Goal: Information Seeking & Learning: Learn about a topic

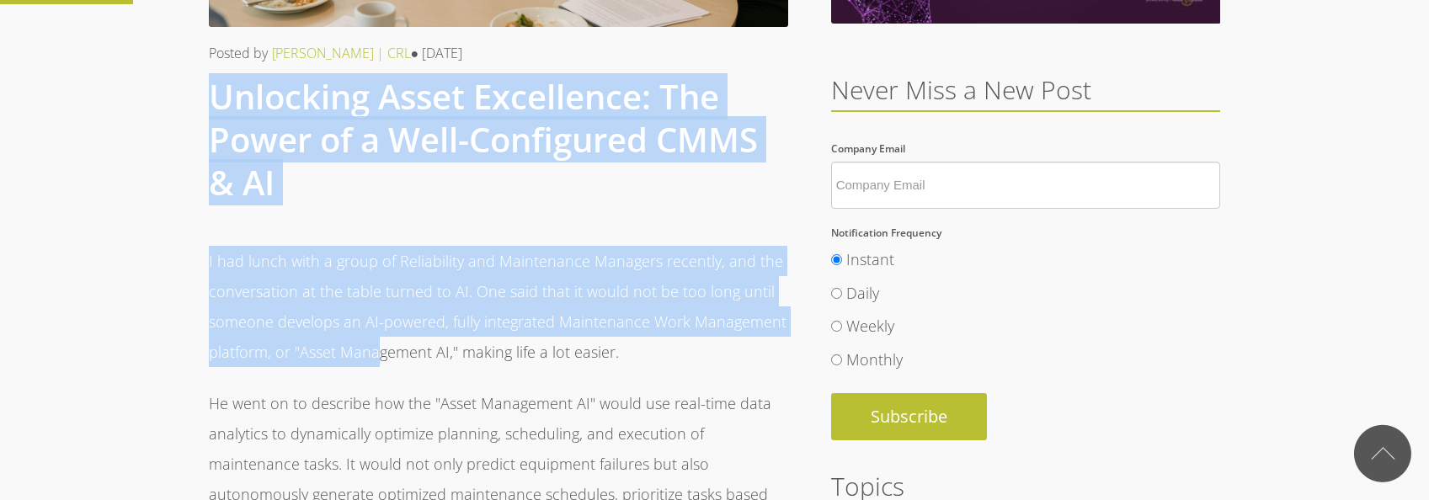
drag, startPoint x: 209, startPoint y: 95, endPoint x: 373, endPoint y: 349, distance: 301.9
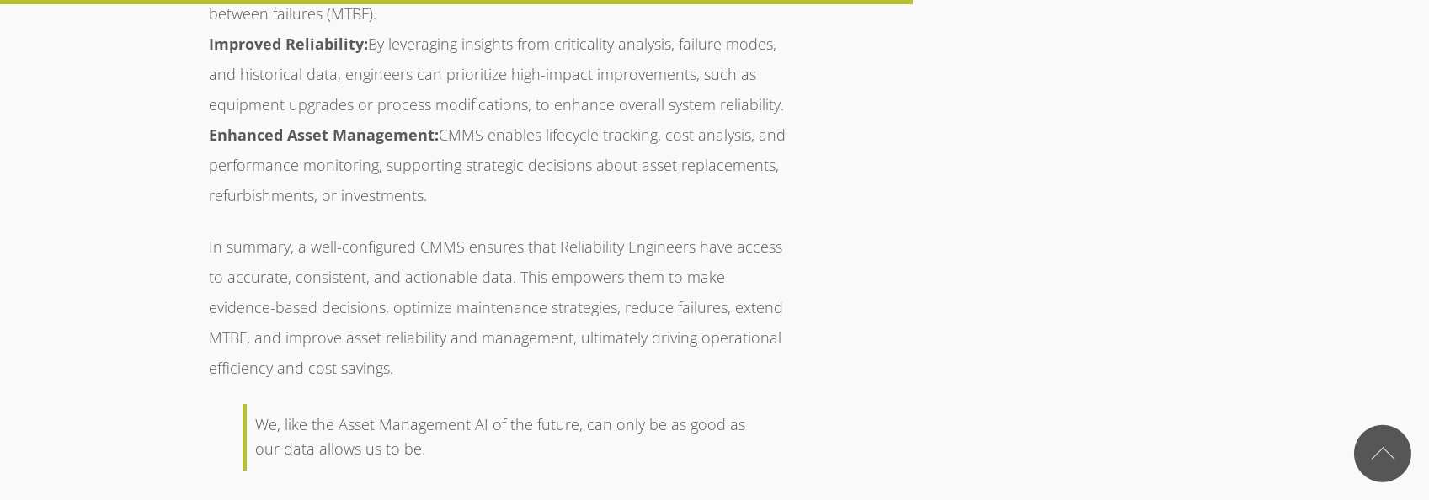
scroll to position [3031, 0]
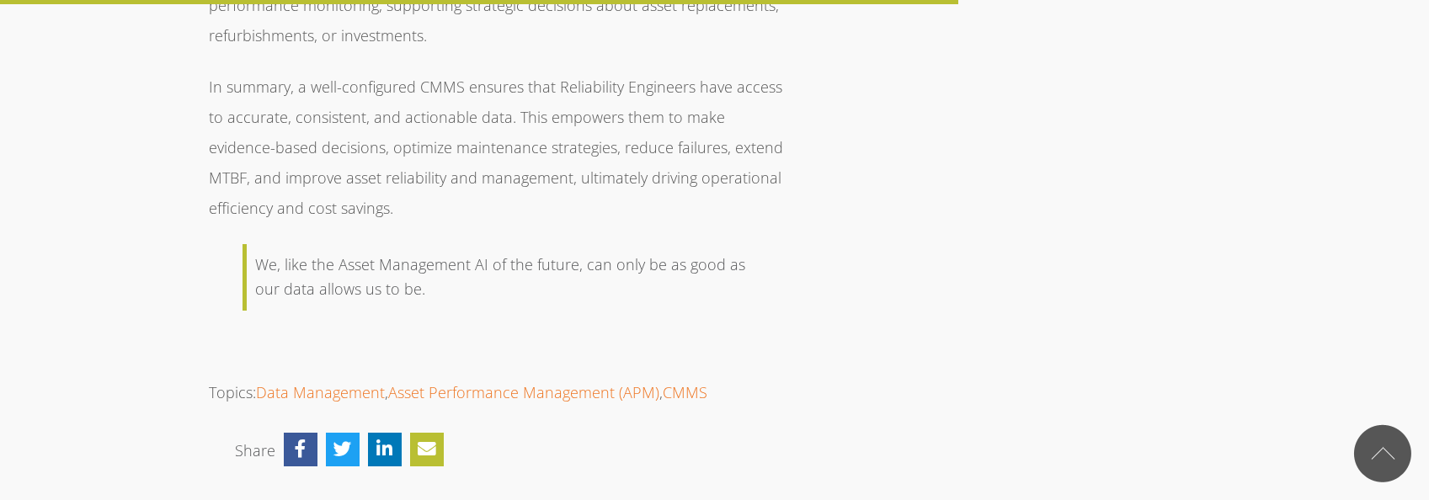
click at [425, 253] on div "We, like the Asset Management AI of the future, can only be as good as our data…" at bounding box center [500, 278] width 491 height 50
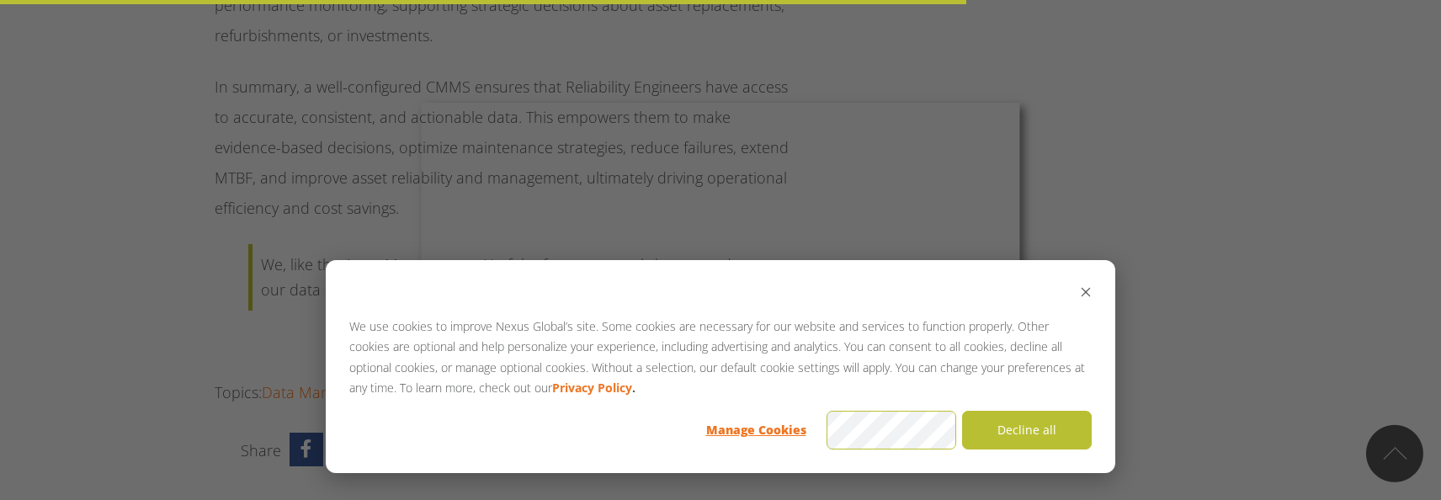
drag, startPoint x: 425, startPoint y: 230, endPoint x: 365, endPoint y: 103, distance: 140.5
drag, startPoint x: 365, startPoint y: 103, endPoint x: 324, endPoint y: 202, distance: 107.6
drag, startPoint x: 324, startPoint y: 202, endPoint x: 354, endPoint y: 132, distance: 76.2
click at [354, 132] on div at bounding box center [728, 252] width 1456 height 505
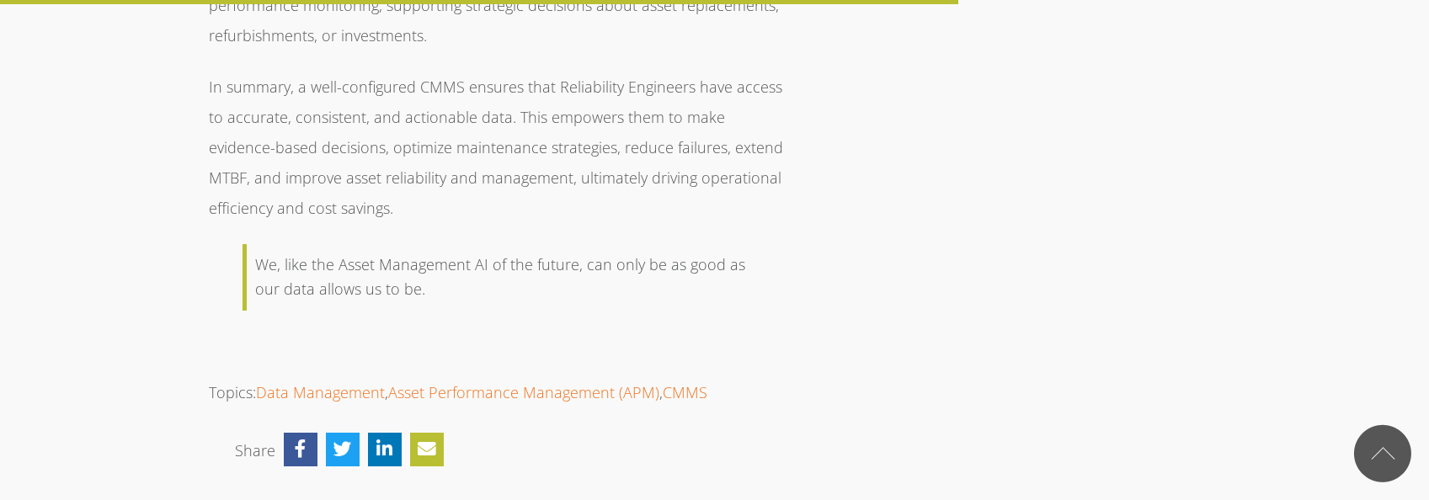
drag, startPoint x: 423, startPoint y: 231, endPoint x: 367, endPoint y: 210, distance: 59.9
click at [367, 253] on div "We, like the Asset Management AI of the future, can only be as good as our data…" at bounding box center [500, 278] width 491 height 50
drag, startPoint x: 367, startPoint y: 210, endPoint x: 393, endPoint y: 221, distance: 28.0
click at [388, 253] on div "We, like the Asset Management AI of the future, can only be as good as our data…" at bounding box center [500, 278] width 491 height 50
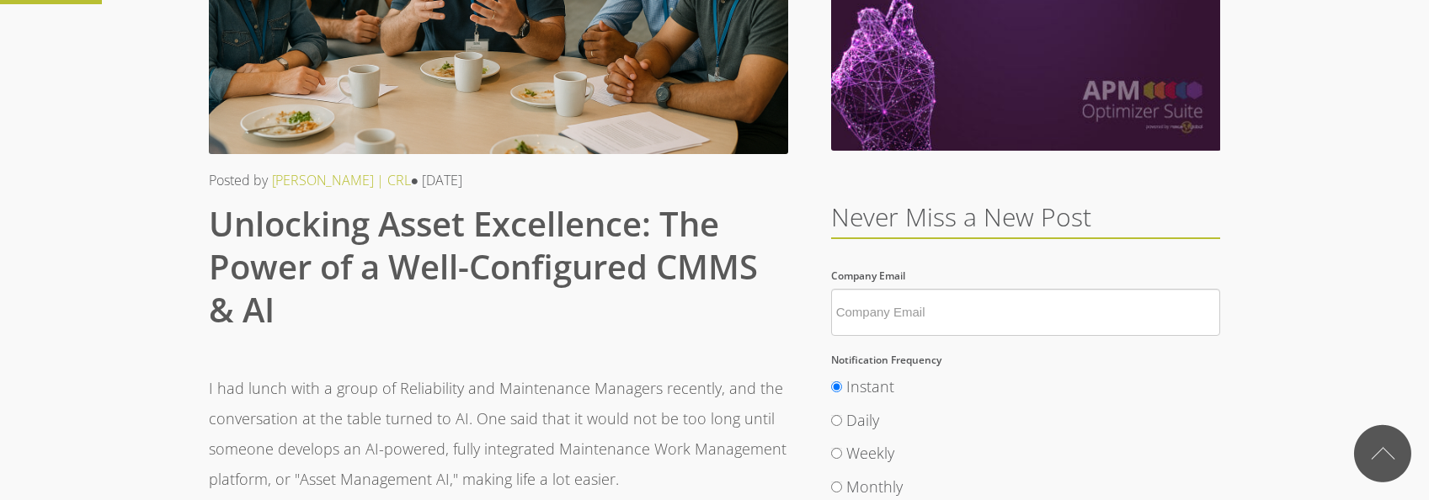
scroll to position [290, 0]
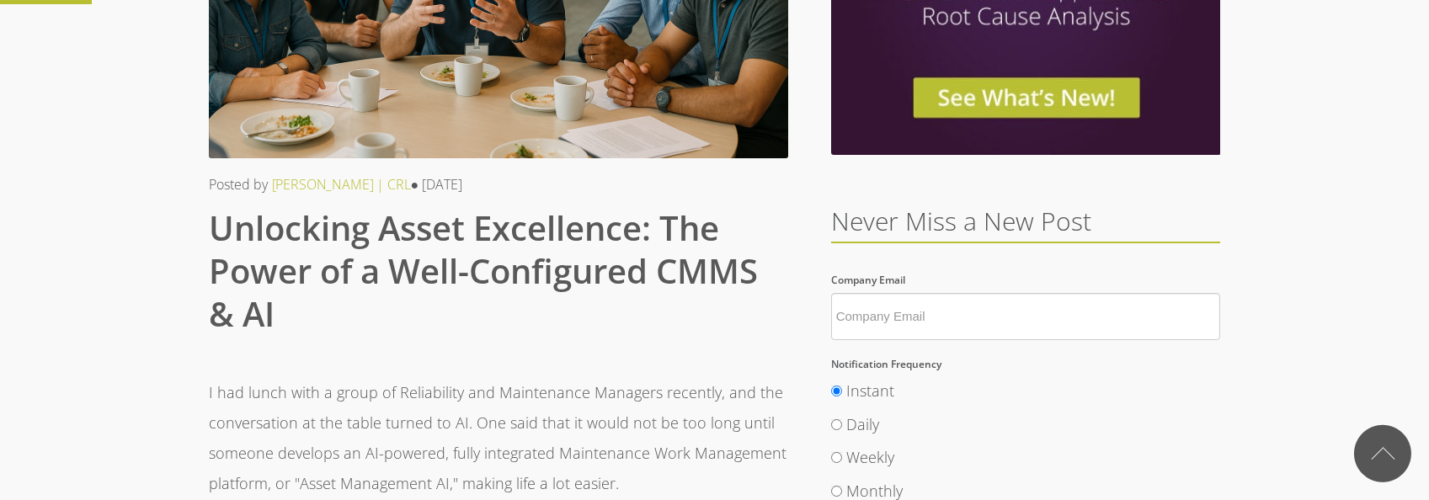
drag, startPoint x: 428, startPoint y: 232, endPoint x: 218, endPoint y: 237, distance: 209.7
drag, startPoint x: 218, startPoint y: 237, endPoint x: 267, endPoint y: 260, distance: 54.2
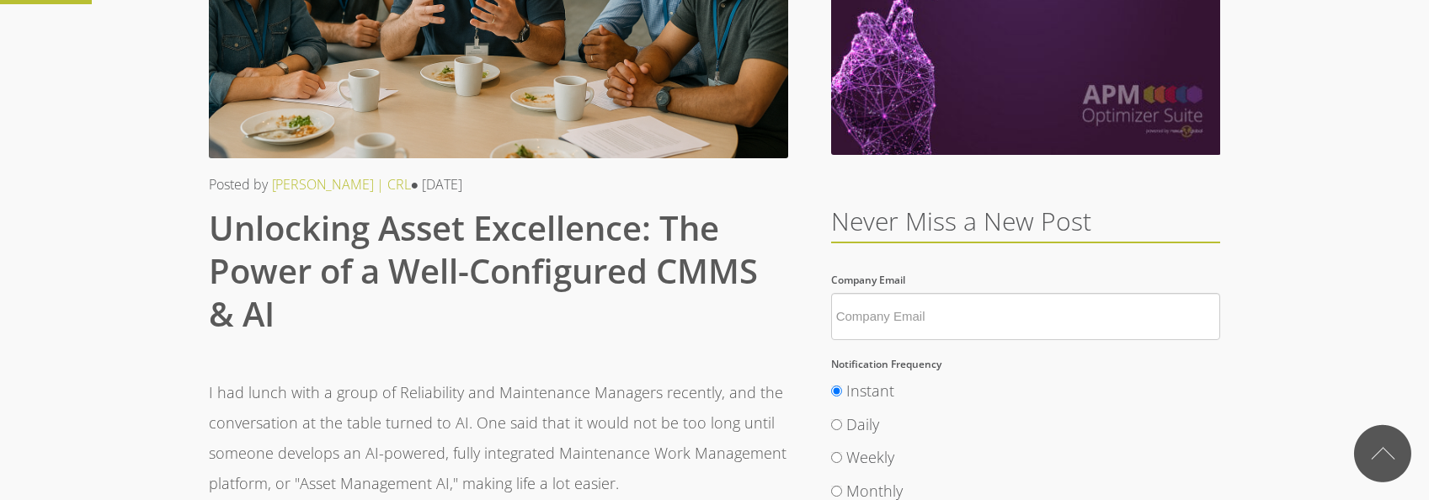
copy div "Loremipsu Dolor Sitametcon: Adi Elits do e Temp-Incididunt UTLA & ET Dolor Magn…"
